Goal: Task Accomplishment & Management: Manage account settings

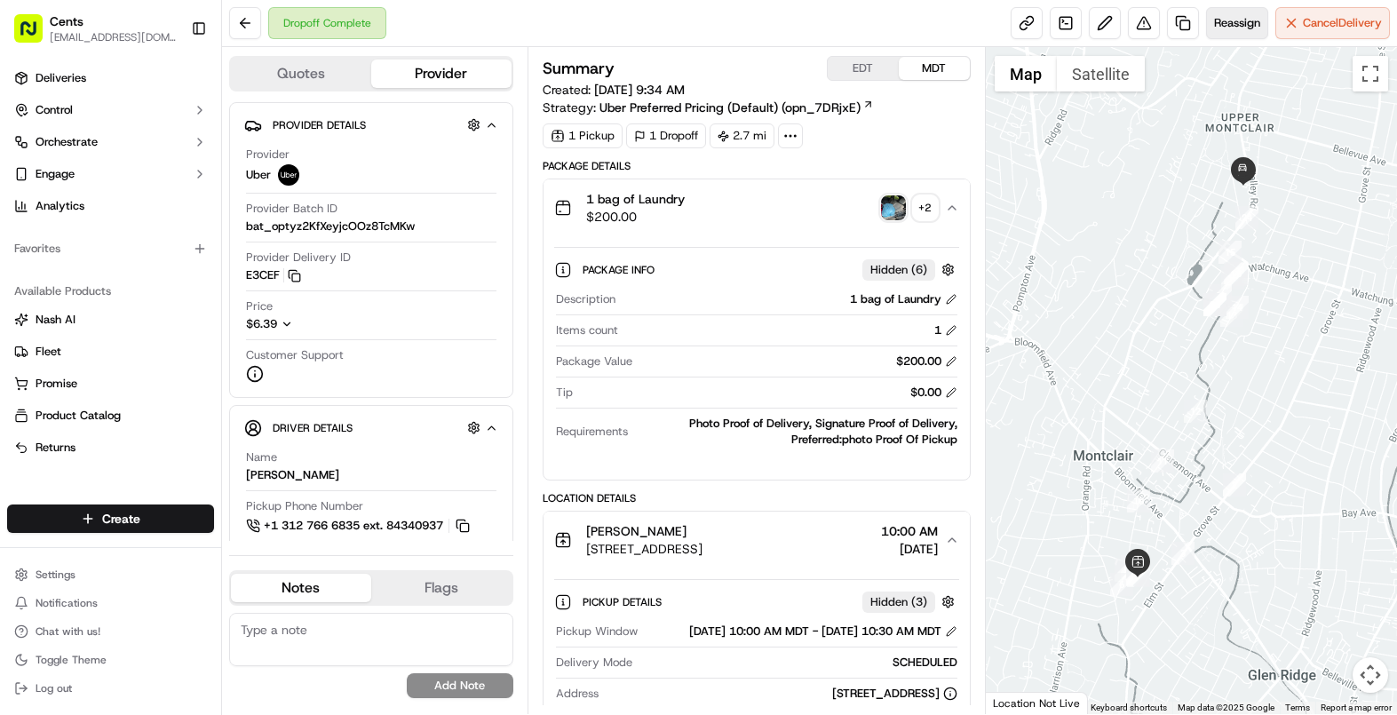
click at [1237, 20] on span "Reassign" at bounding box center [1237, 23] width 46 height 16
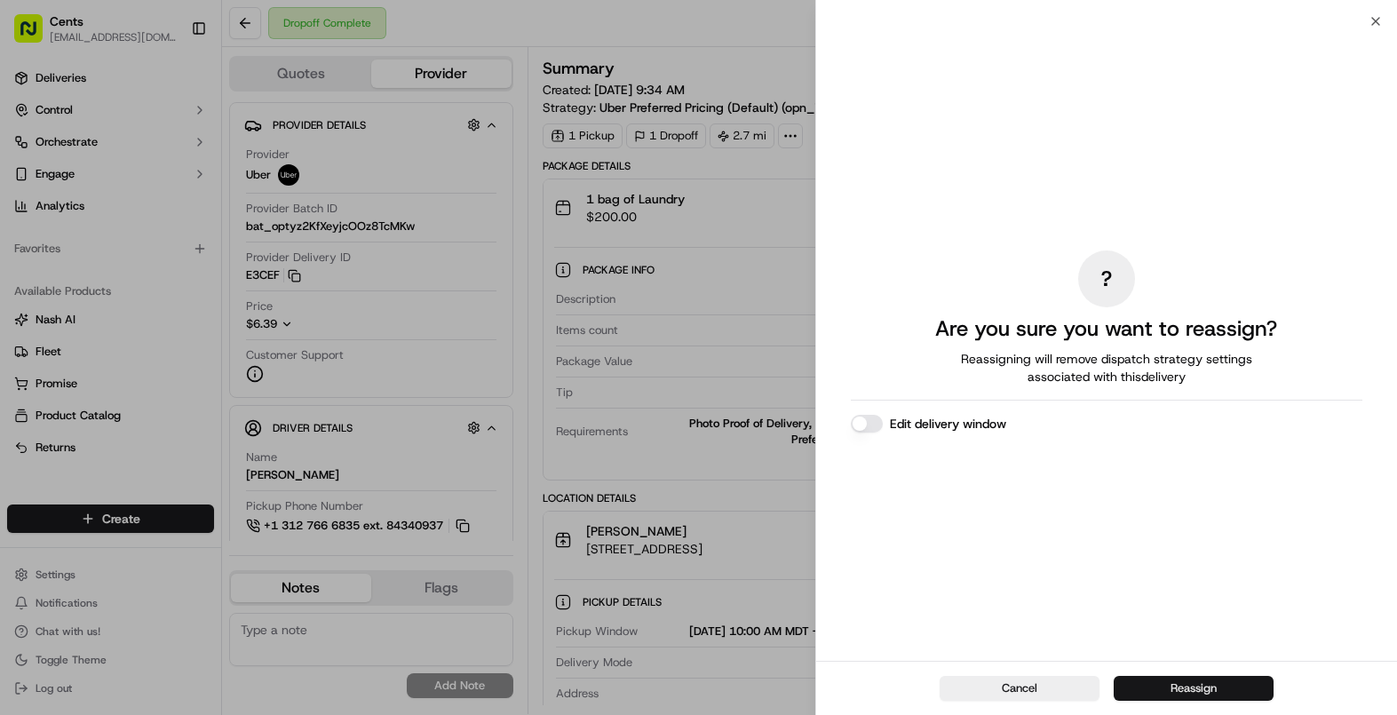
click at [1193, 699] on button "Reassign" at bounding box center [1194, 688] width 160 height 25
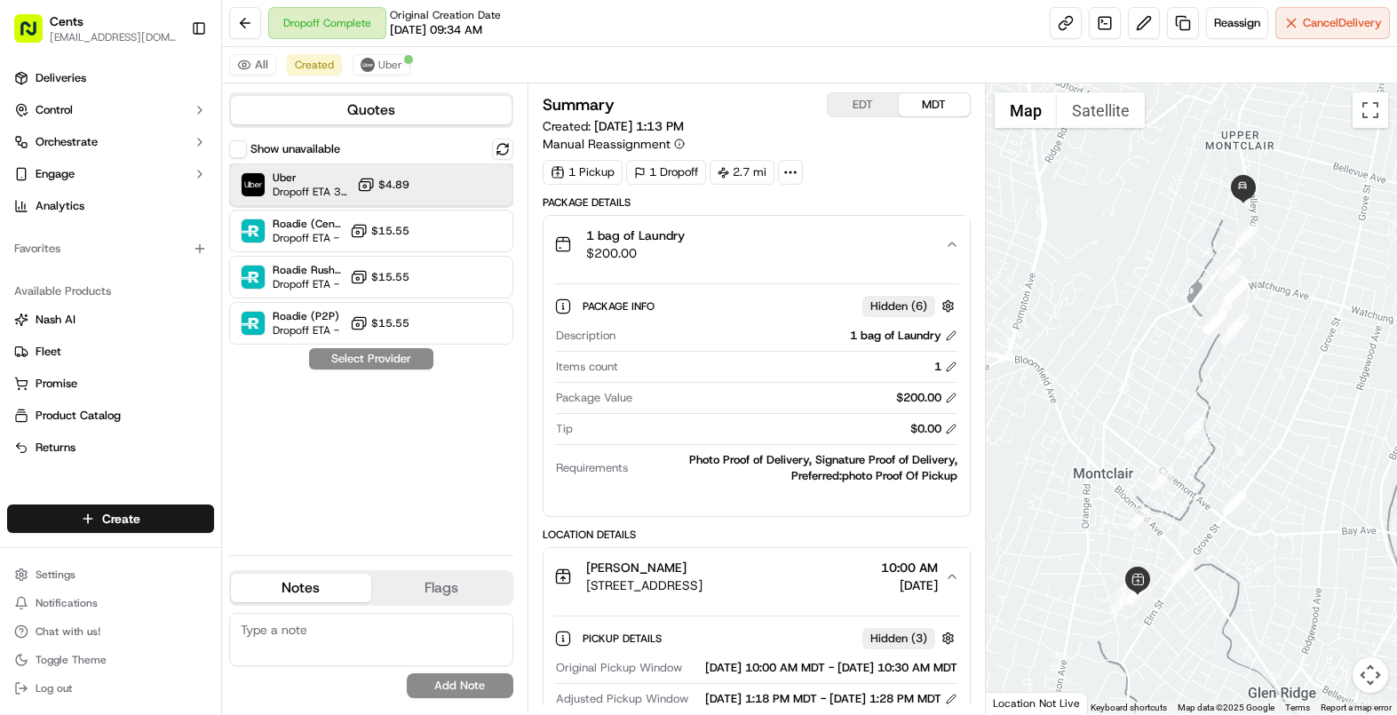
click at [312, 194] on span "Dropoff ETA 35 minutes" at bounding box center [311, 192] width 77 height 14
click at [348, 177] on span "Uber" at bounding box center [311, 178] width 77 height 14
click at [815, 244] on div "1 bag of Laundry $200.00" at bounding box center [749, 244] width 391 height 36
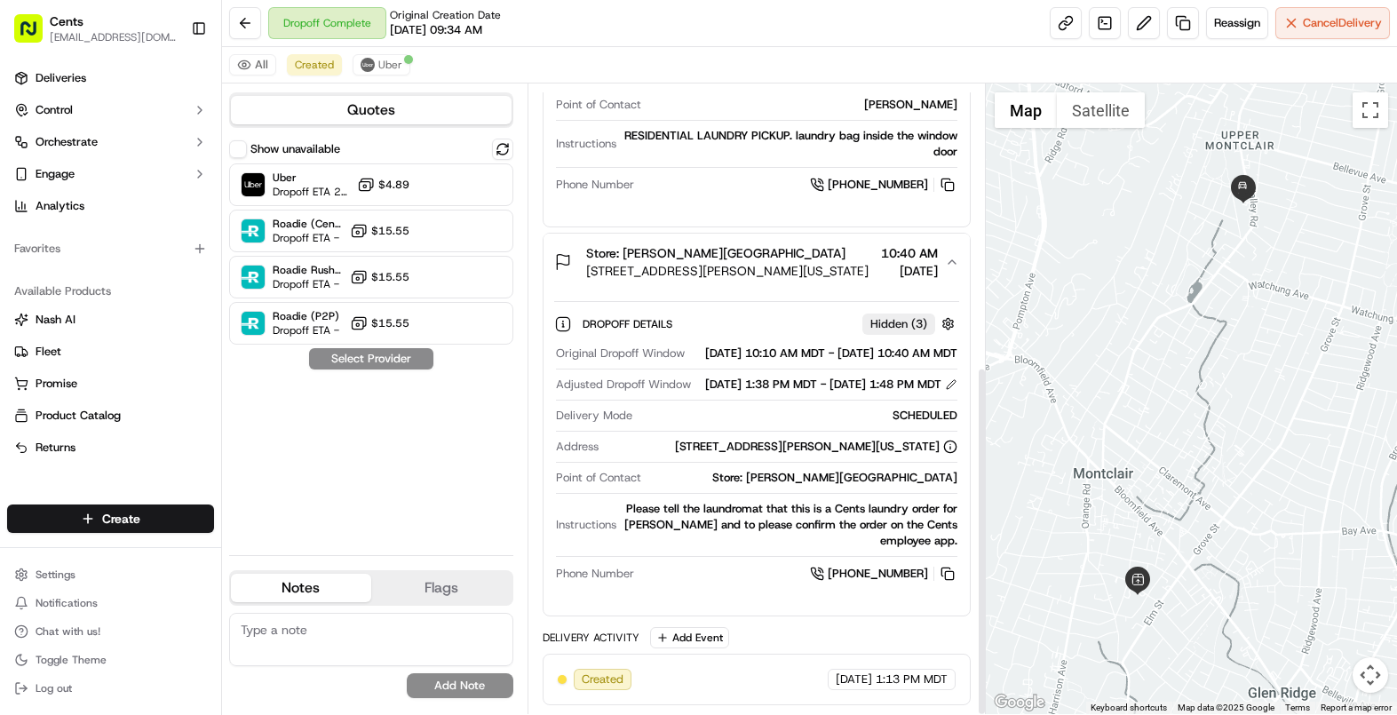
scroll to position [508, 0]
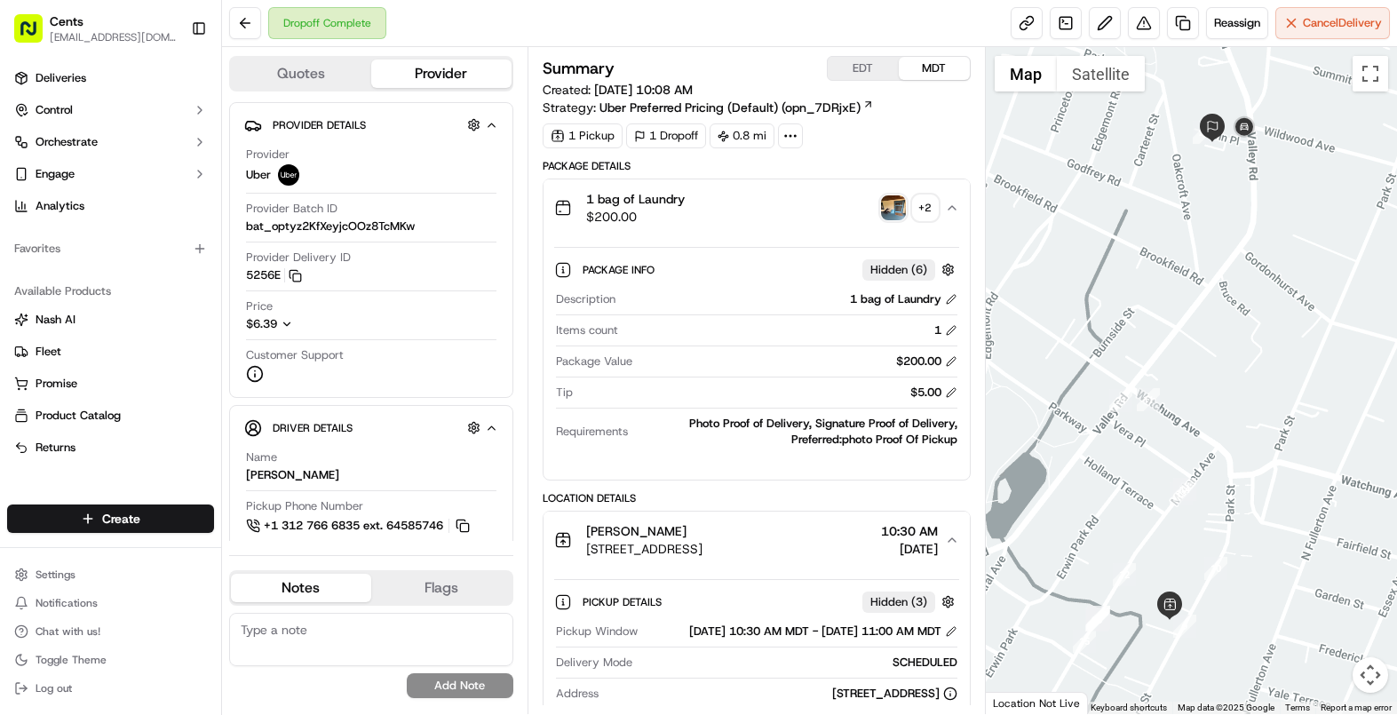
scroll to position [24, 0]
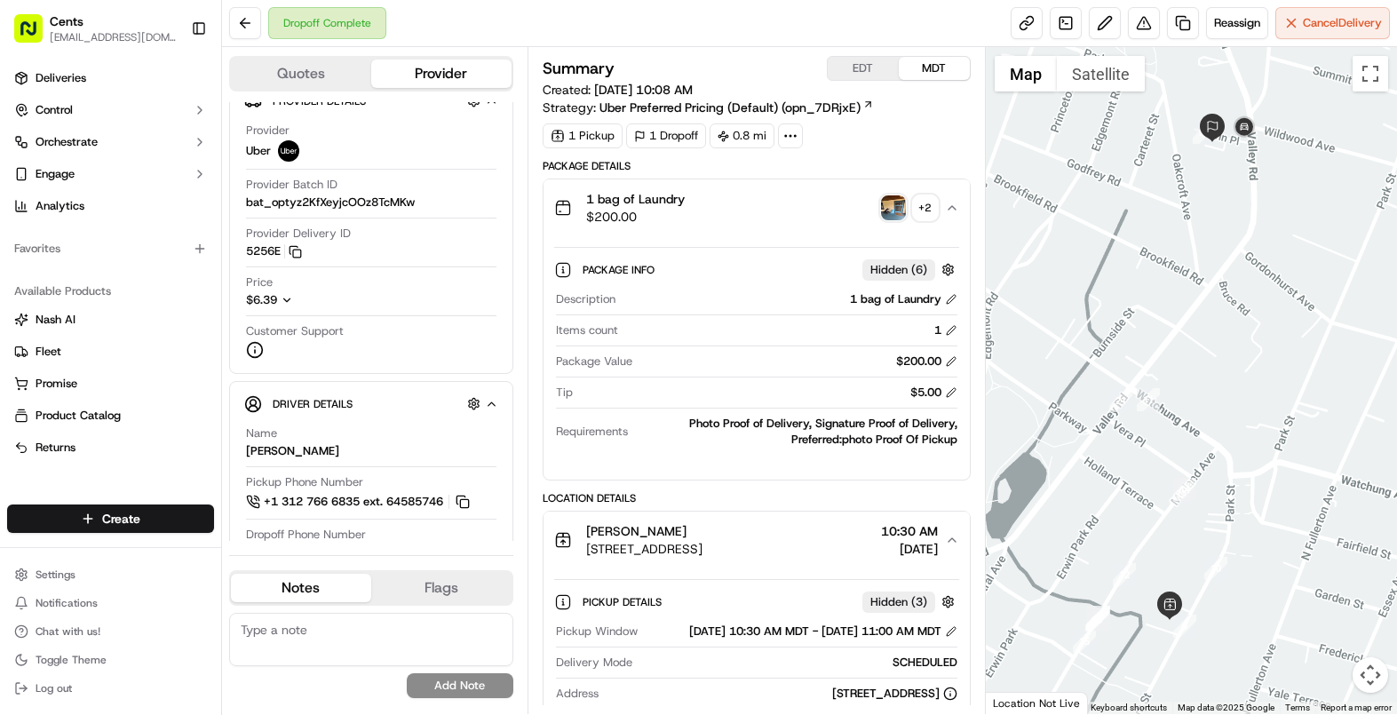
click at [772, 232] on button "1 bag of Laundry $200.00 + 2" at bounding box center [757, 207] width 426 height 57
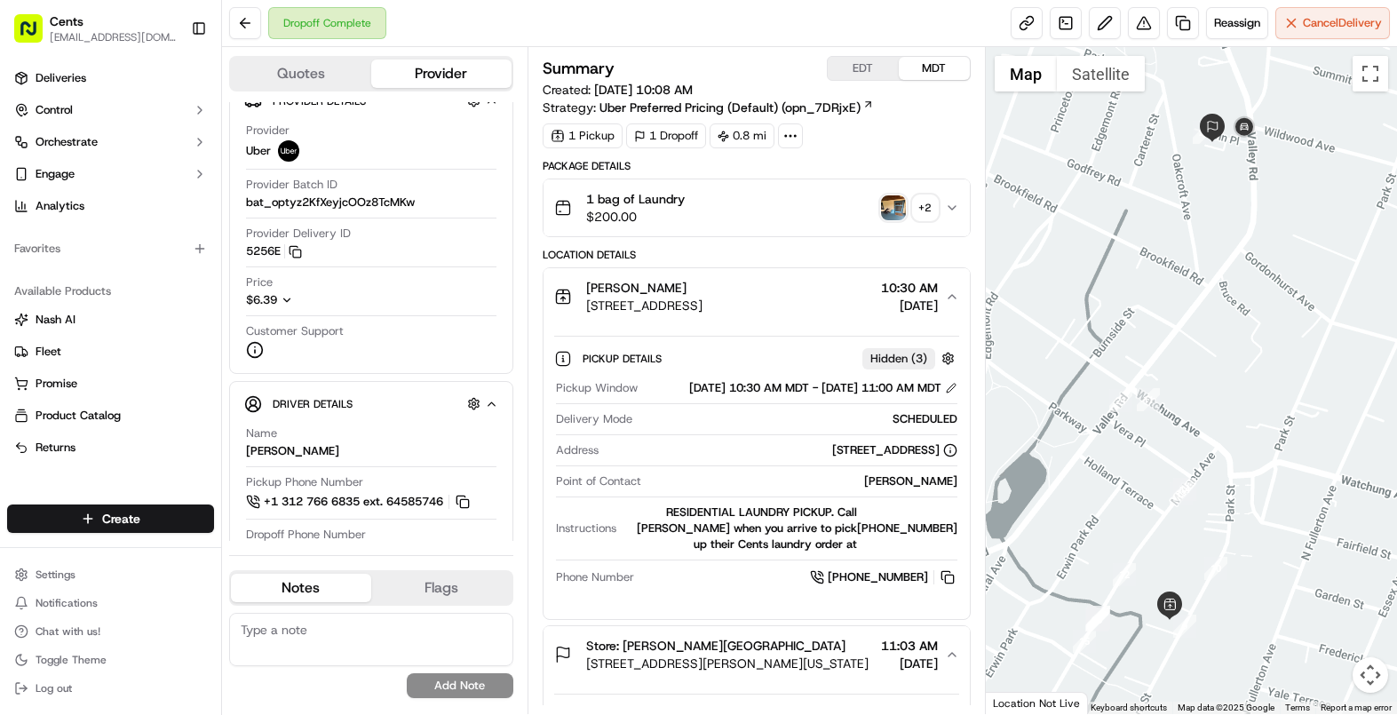
click at [783, 222] on div "1 bag of Laundry $200.00 + 2" at bounding box center [749, 208] width 391 height 36
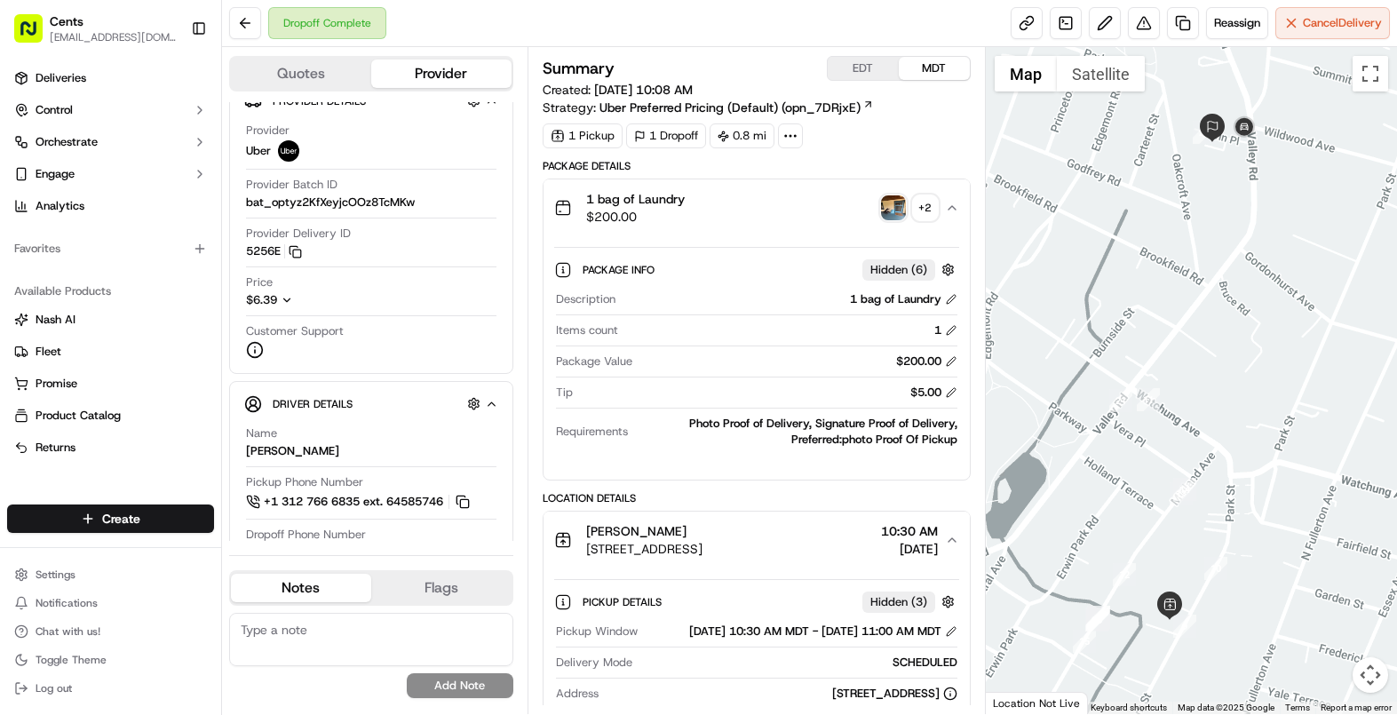
click at [899, 212] on img "button" at bounding box center [893, 207] width 25 height 25
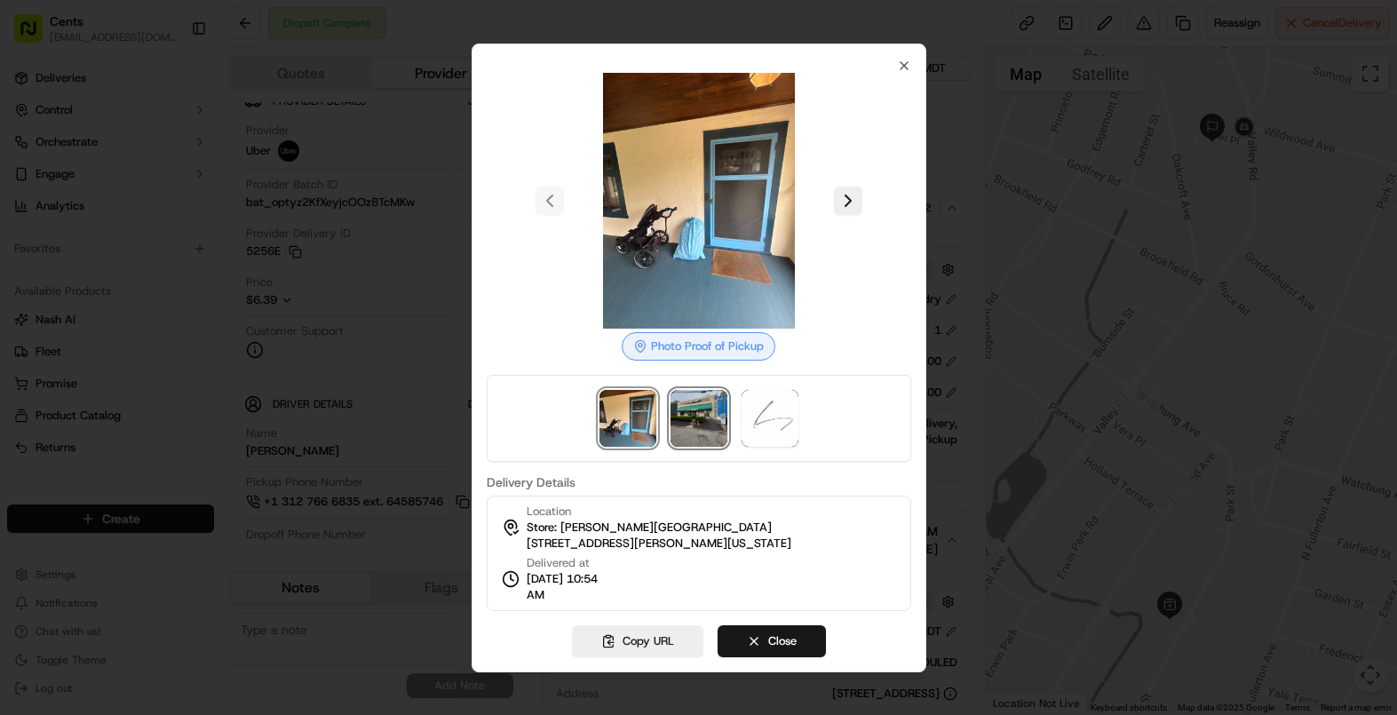
click at [702, 398] on img at bounding box center [699, 418] width 57 height 57
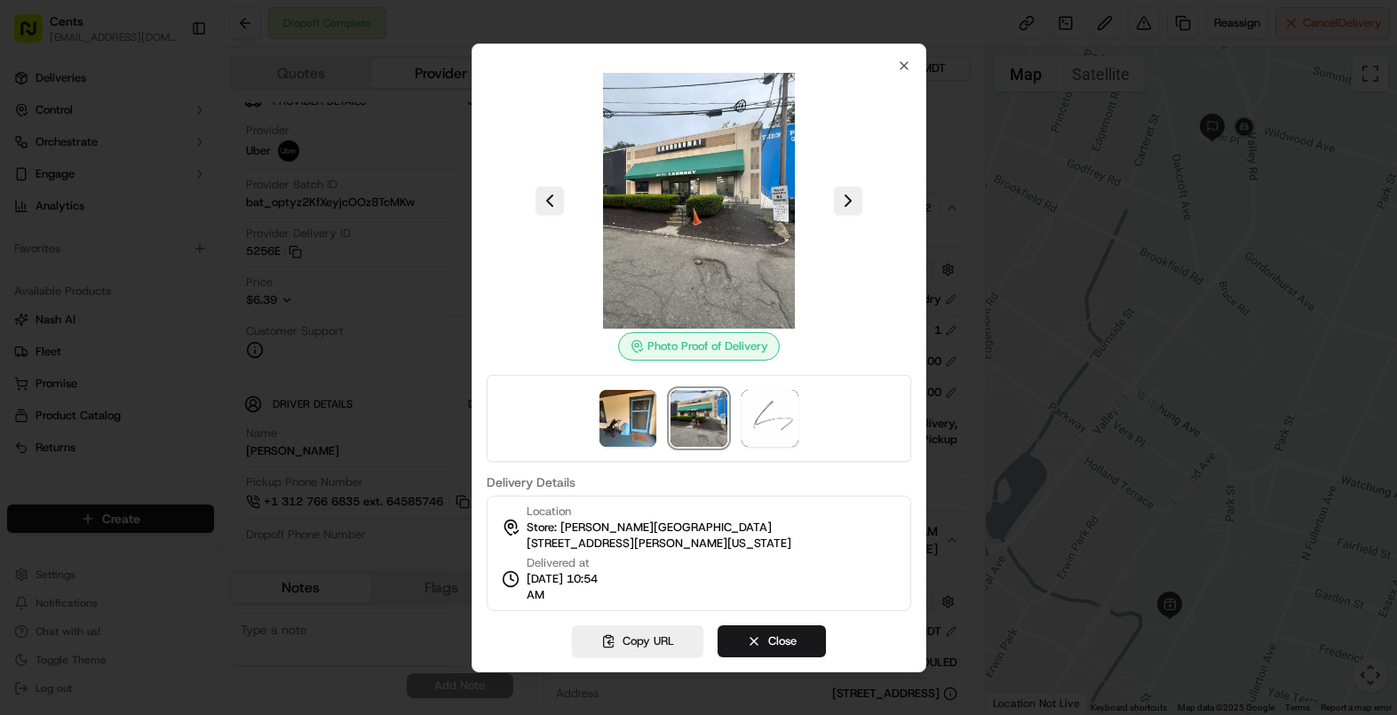
click at [707, 344] on div "Photo Proof of Delivery" at bounding box center [699, 346] width 162 height 28
click at [706, 173] on img at bounding box center [699, 201] width 256 height 256
click at [900, 70] on icon "button" at bounding box center [904, 66] width 14 height 14
